Goal: Obtain resource: Download file/media

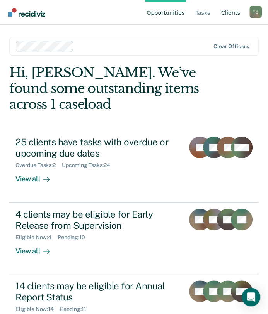
click at [233, 17] on link "Client s" at bounding box center [230, 12] width 22 height 25
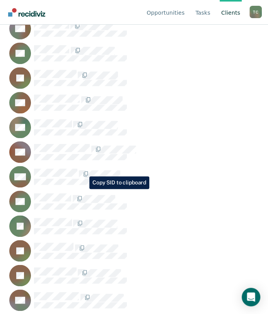
scroll to position [2936, 0]
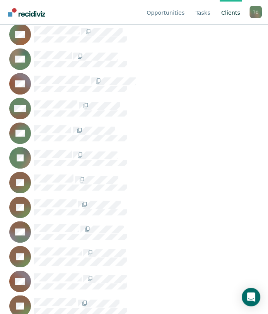
scroll to position [3001, 0]
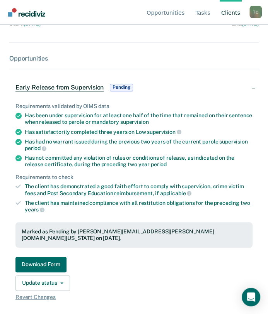
scroll to position [139, 0]
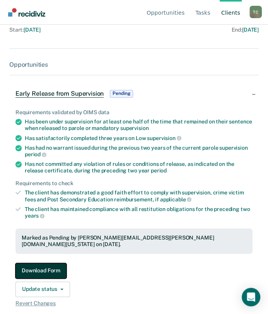
click at [36, 266] on button "Download Form" at bounding box center [40, 270] width 51 height 15
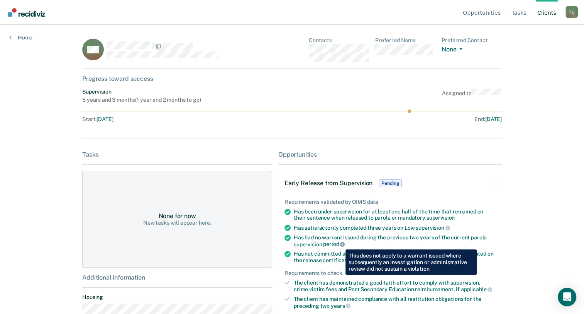
scroll to position [86, 0]
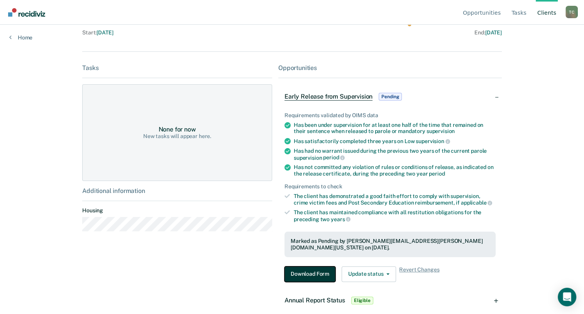
click at [273, 266] on button "Download Form" at bounding box center [310, 273] width 51 height 15
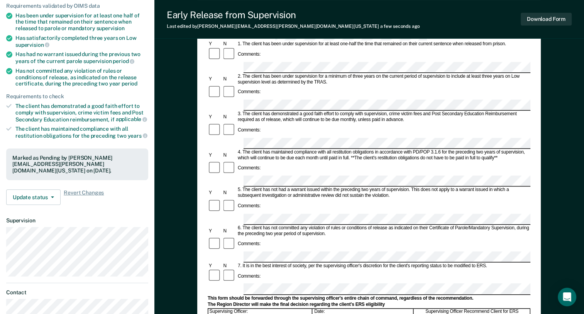
scroll to position [97, 0]
drag, startPoint x: 303, startPoint y: 239, endPoint x: 241, endPoint y: 243, distance: 62.7
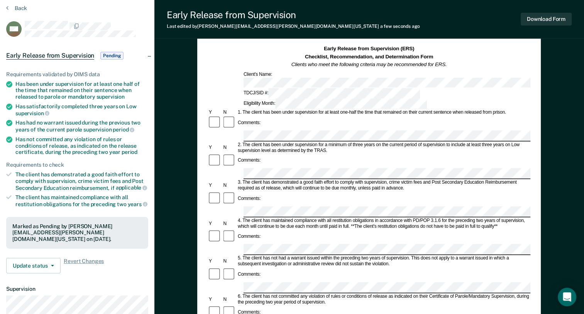
scroll to position [29, 0]
click at [273, 21] on button "Download Form" at bounding box center [546, 19] width 51 height 13
